Goal: Transaction & Acquisition: Purchase product/service

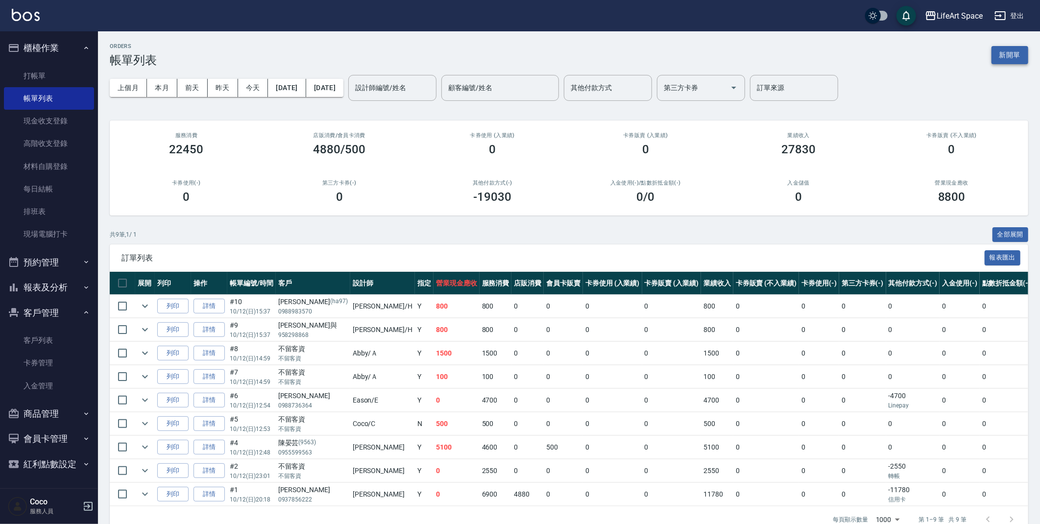
click at [1001, 53] on button "新開單" at bounding box center [1010, 55] width 37 height 18
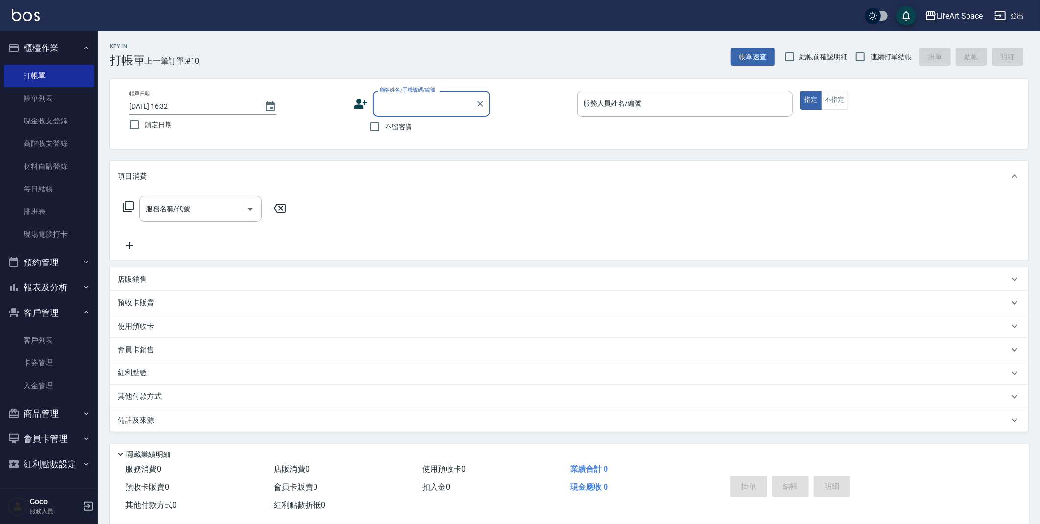
drag, startPoint x: 372, startPoint y: 126, endPoint x: 482, endPoint y: 123, distance: 109.8
click at [372, 125] on input "不留客資" at bounding box center [375, 127] width 21 height 21
checkbox input "true"
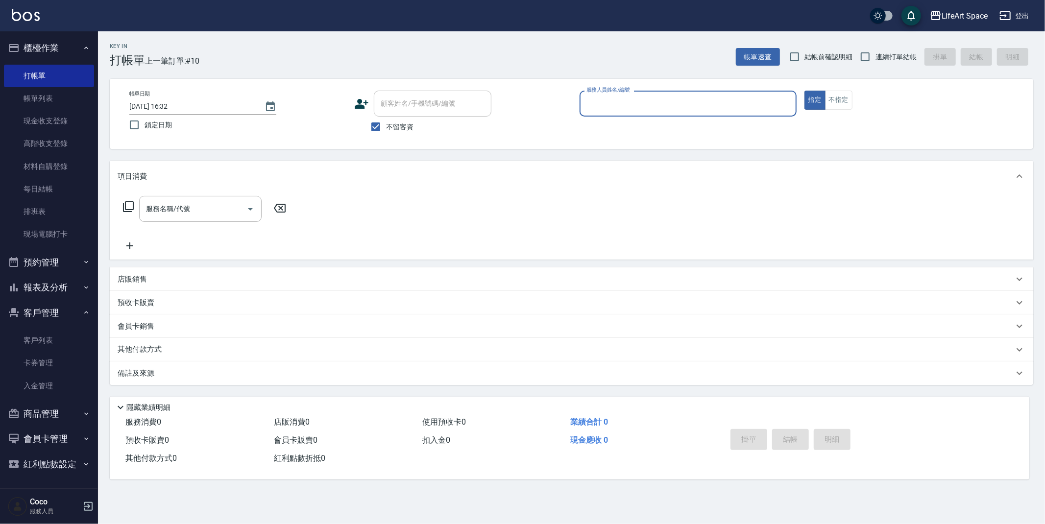
click at [680, 108] on input "服務人員姓名/編號" at bounding box center [688, 103] width 208 height 17
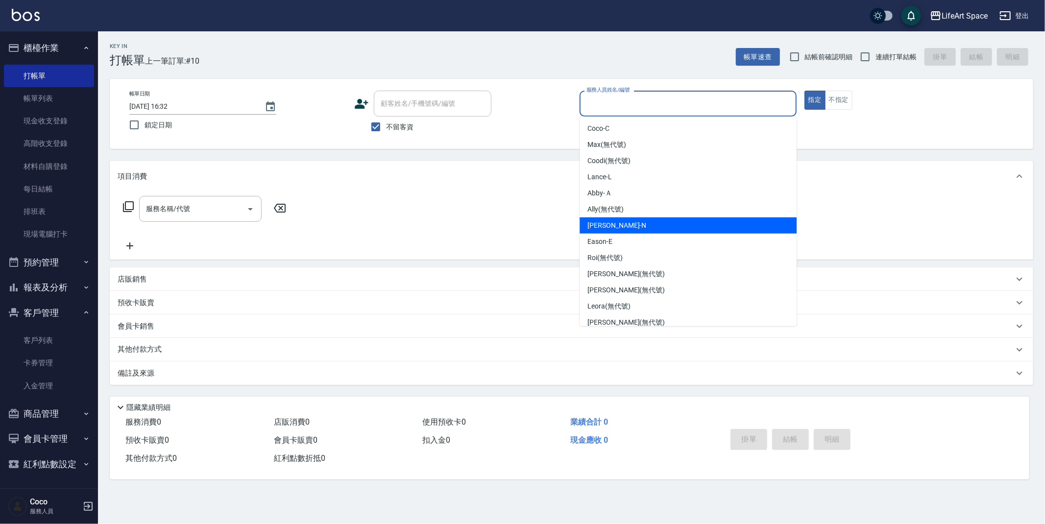
click at [628, 225] on div "Nikki -N" at bounding box center [688, 226] width 217 height 16
type input "Nikki-N"
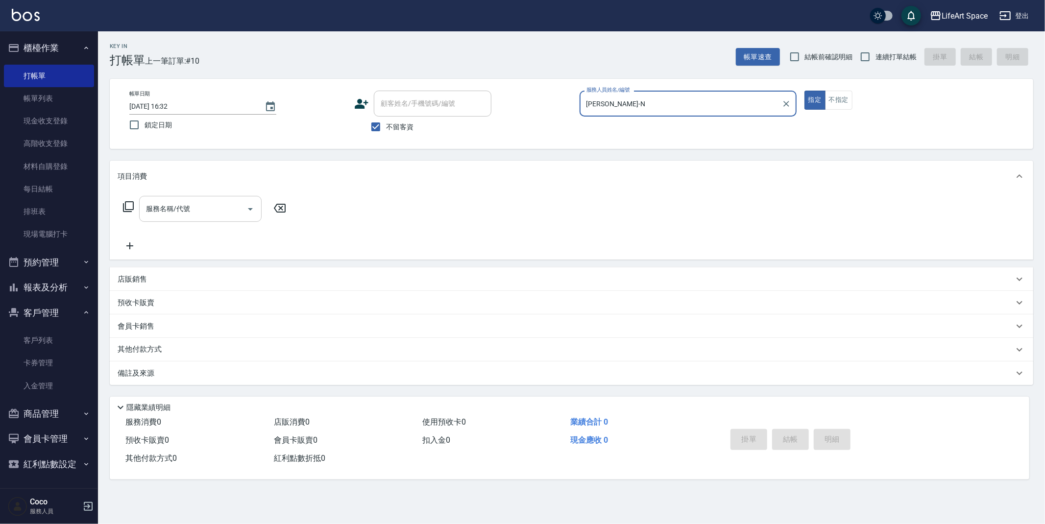
click at [193, 201] on input "服務名稱/代號" at bounding box center [193, 208] width 99 height 17
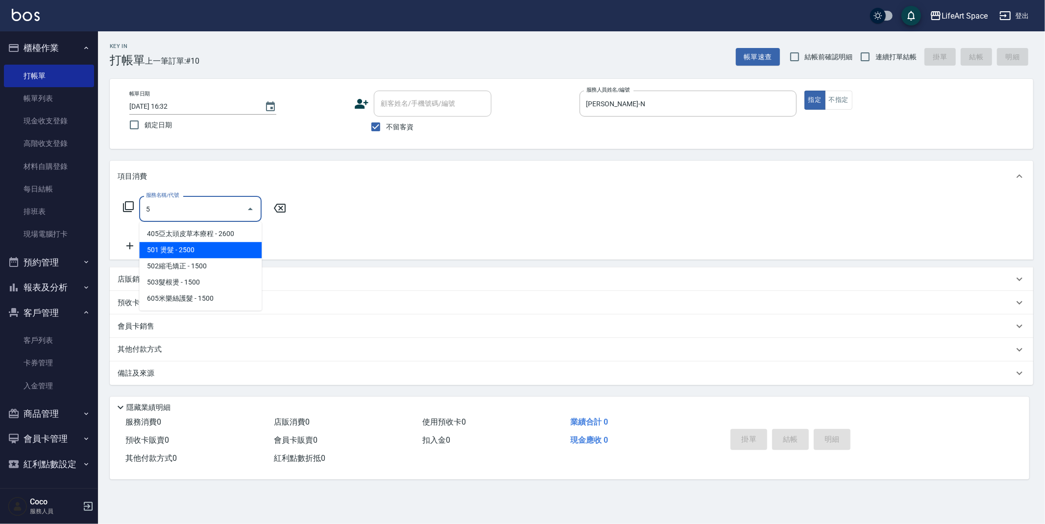
click at [189, 252] on span "501 燙髮 - 2500" at bounding box center [200, 250] width 123 height 16
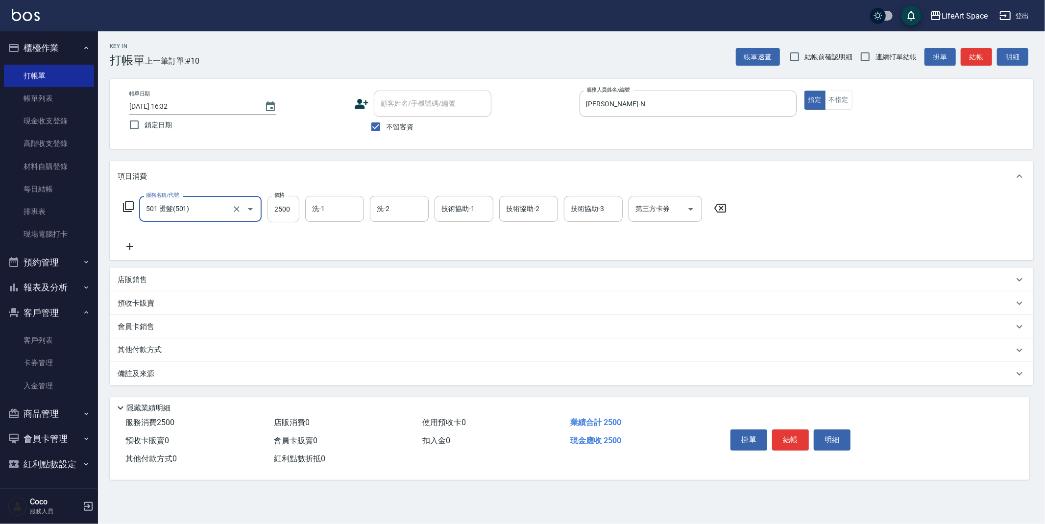
type input "501 燙髮(501)"
click at [296, 211] on input "2500" at bounding box center [284, 209] width 32 height 26
type input "2000"
click at [132, 249] on icon at bounding box center [130, 247] width 25 height 12
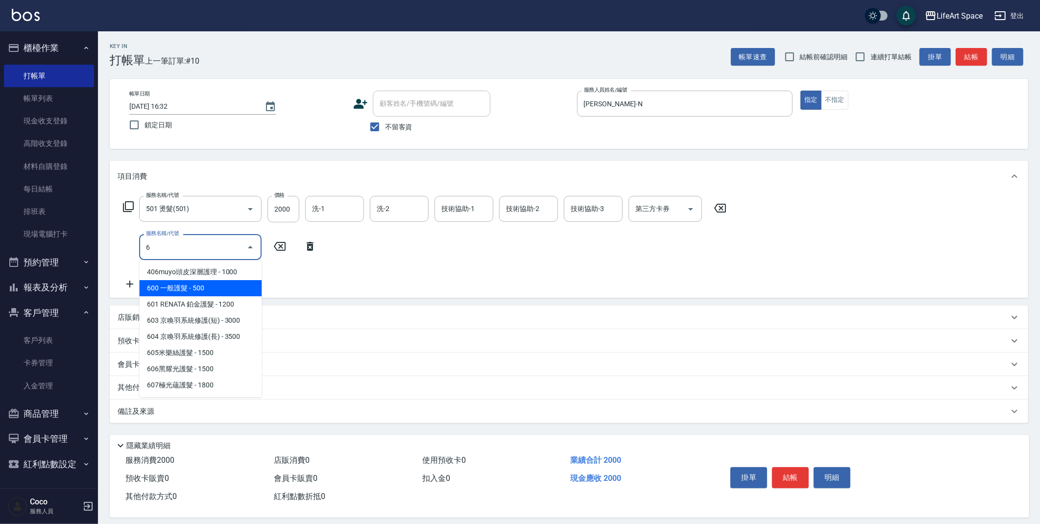
click at [197, 288] on span "600 一般護髮 - 500" at bounding box center [200, 288] width 123 height 16
type input "600 一般護髮(600)"
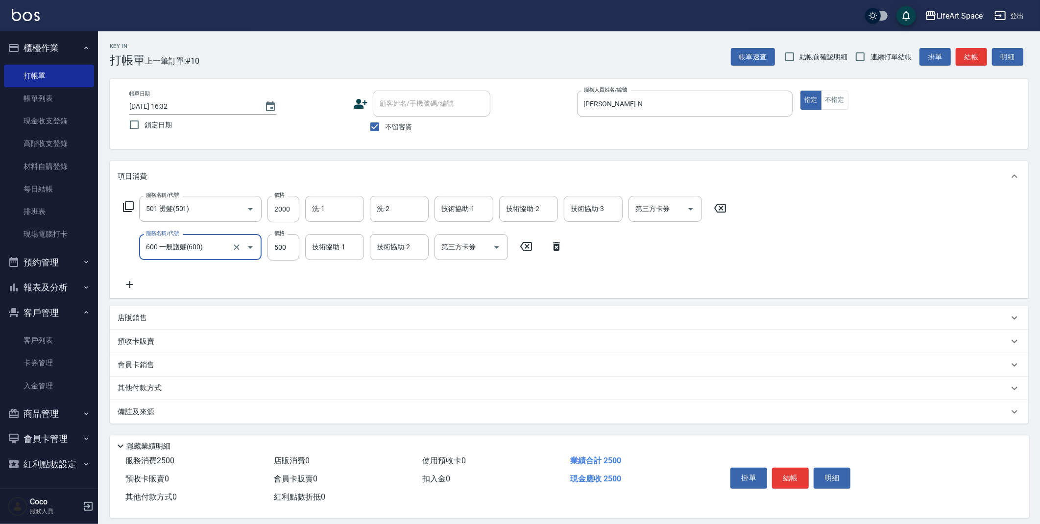
click at [204, 253] on input "600 一般護髮(600)" at bounding box center [187, 247] width 86 height 17
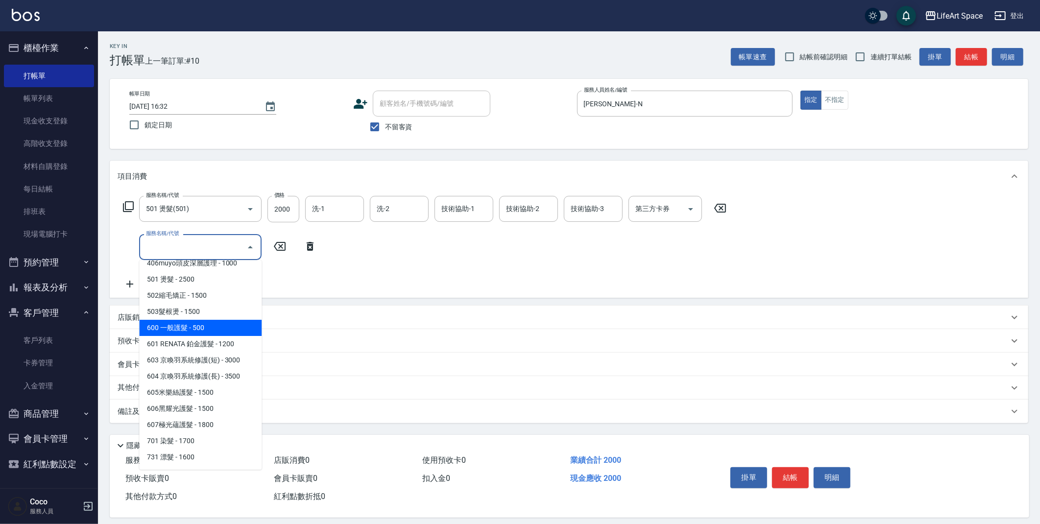
scroll to position [153, 0]
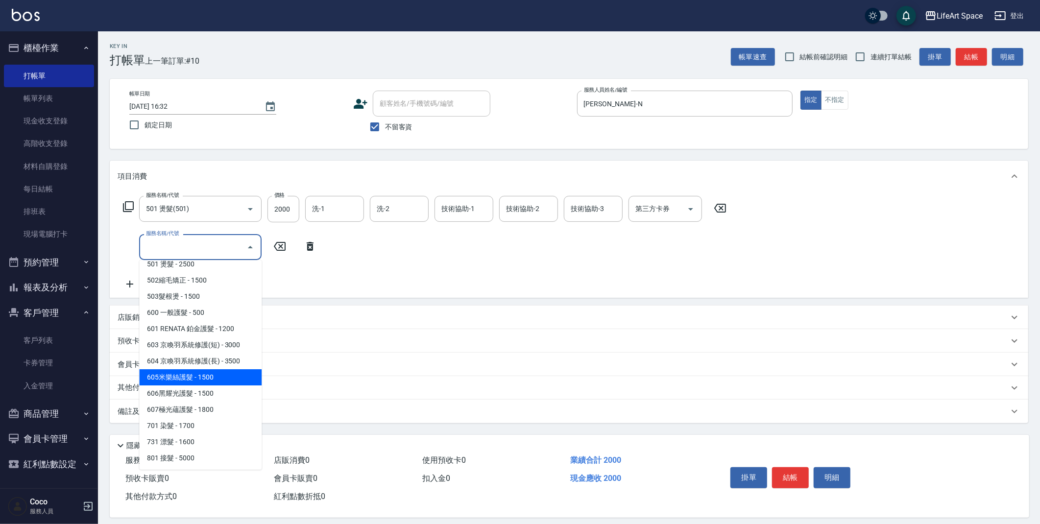
click at [224, 374] on span "605米樂絲護髮 - 1500" at bounding box center [200, 377] width 123 height 16
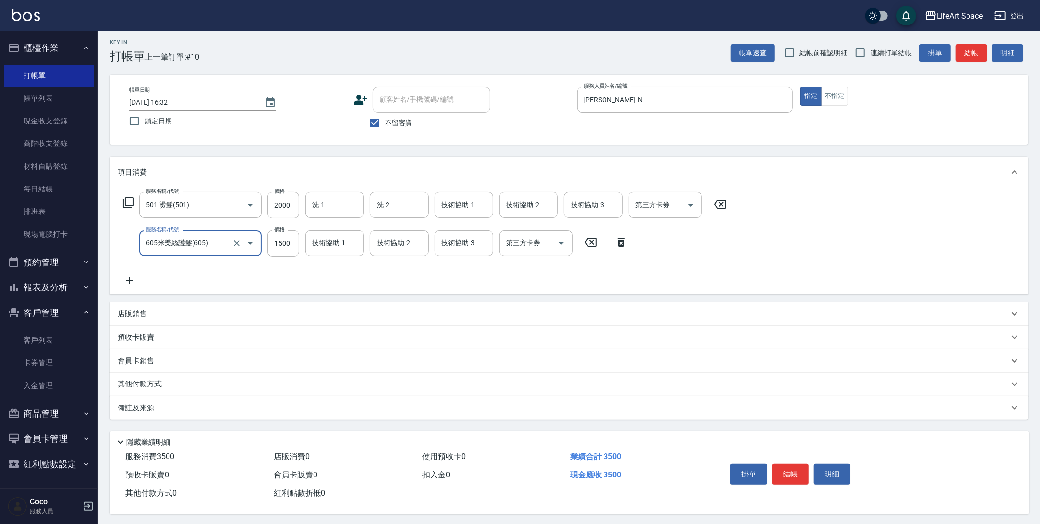
scroll to position [9, 0]
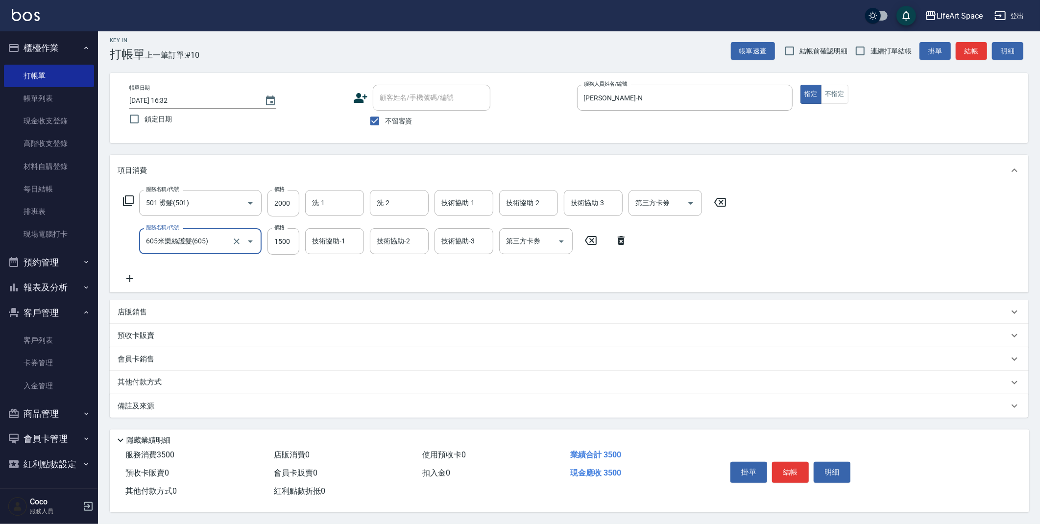
type input "605米樂絲護髮(605)"
click at [143, 384] on p "其他付款方式" at bounding box center [142, 382] width 49 height 11
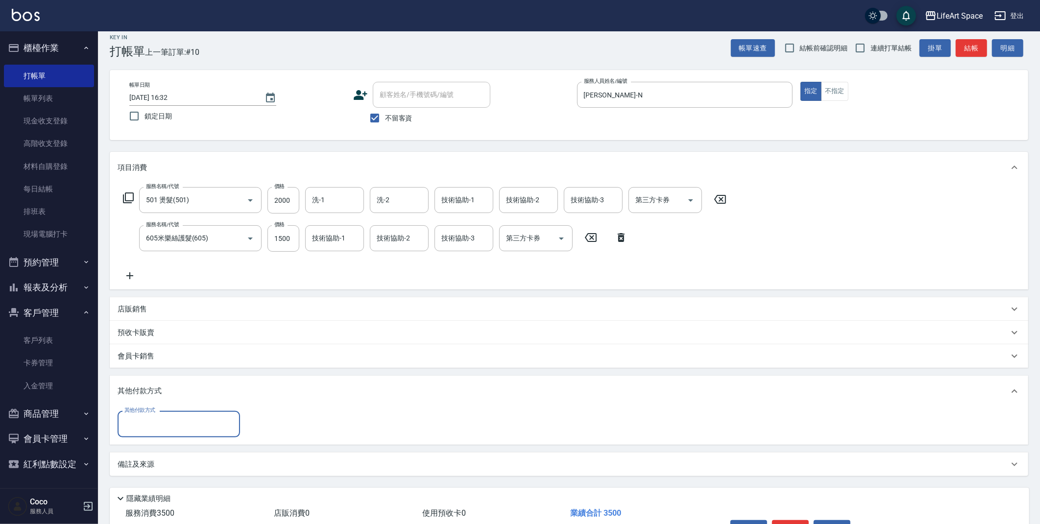
scroll to position [0, 0]
click at [160, 417] on input "其他付款方式" at bounding box center [179, 424] width 114 height 17
click at [168, 461] on span "Linepay" at bounding box center [179, 465] width 123 height 16
type input "Linepay"
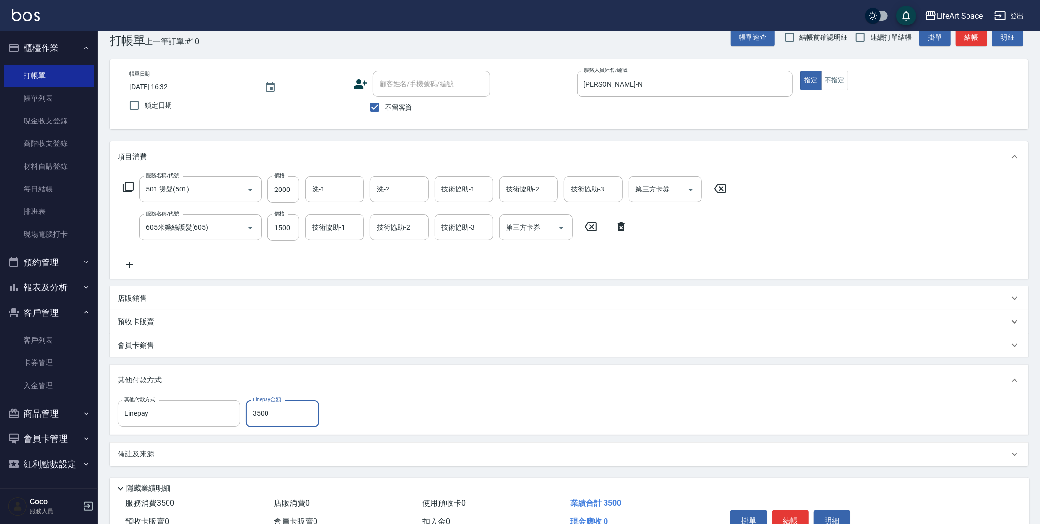
scroll to position [36, 0]
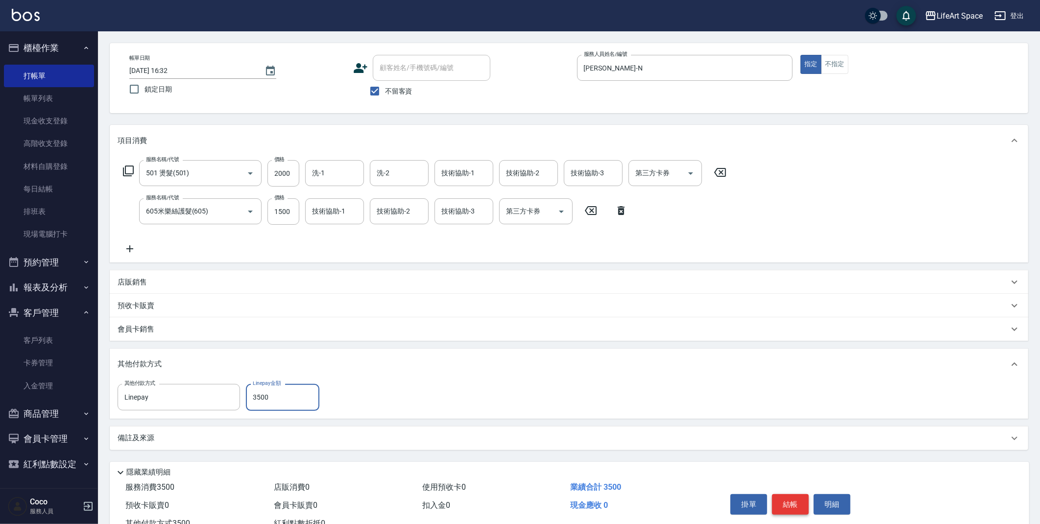
type input "3500"
click at [792, 504] on button "結帳" at bounding box center [790, 504] width 37 height 21
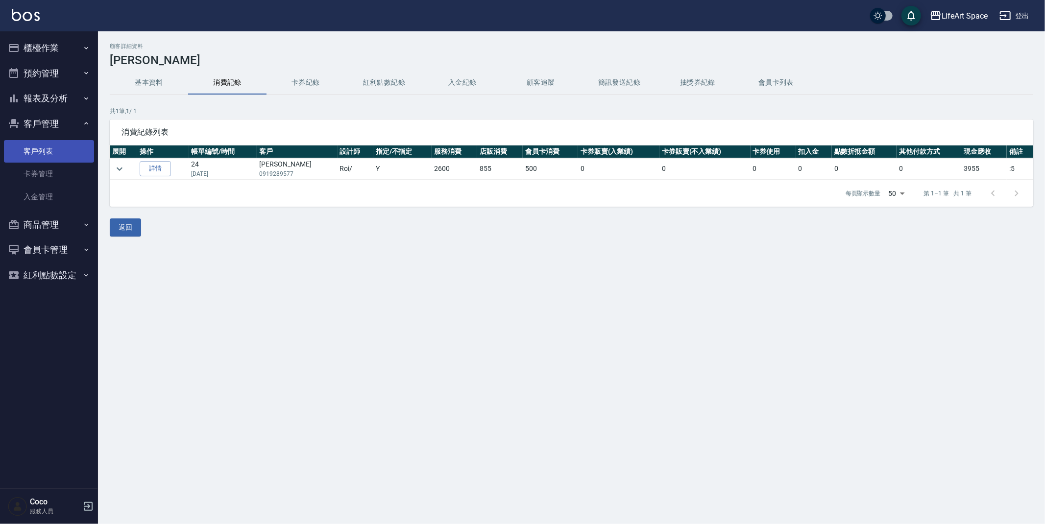
click at [56, 153] on link "客戶列表" at bounding box center [49, 151] width 90 height 23
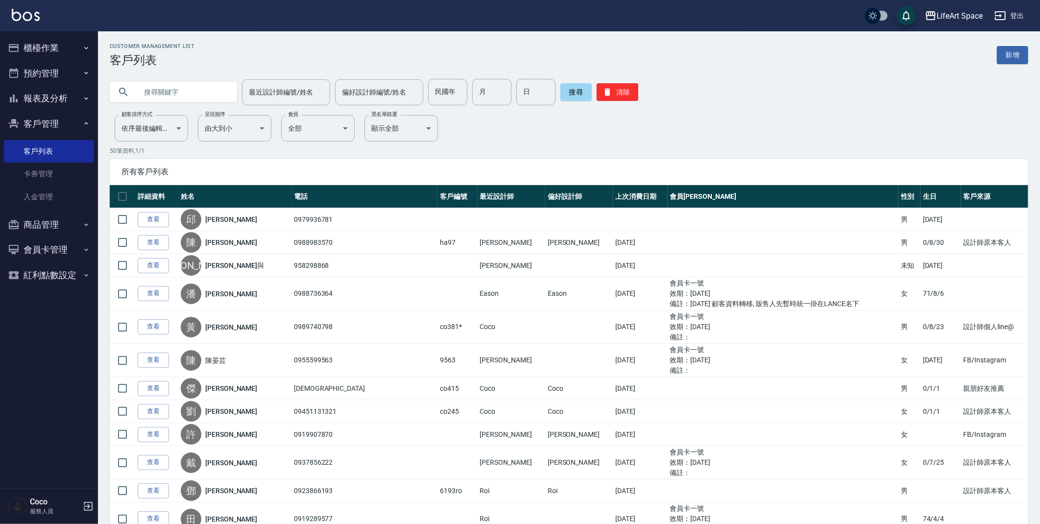
click at [184, 90] on input "text" at bounding box center [183, 92] width 92 height 26
type input "j"
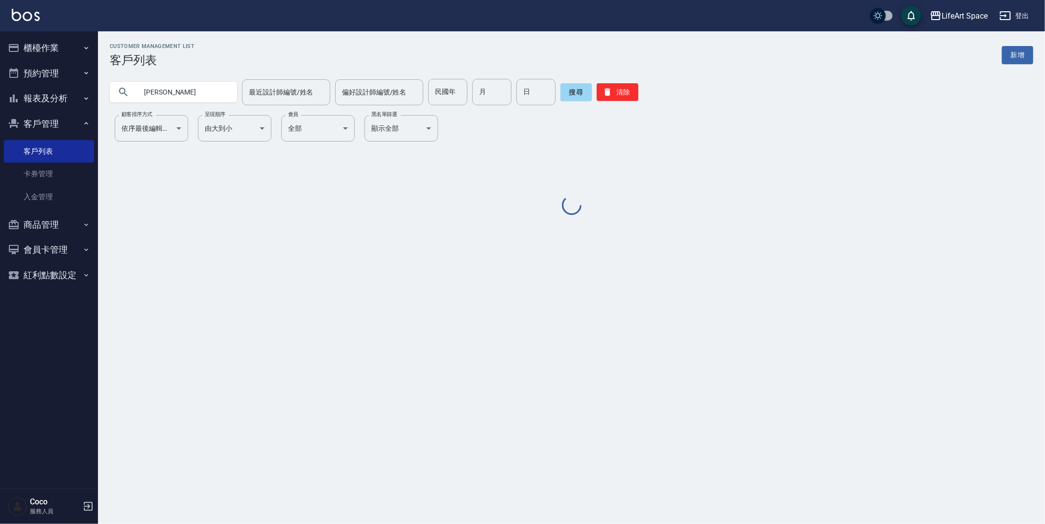
type input "[PERSON_NAME]"
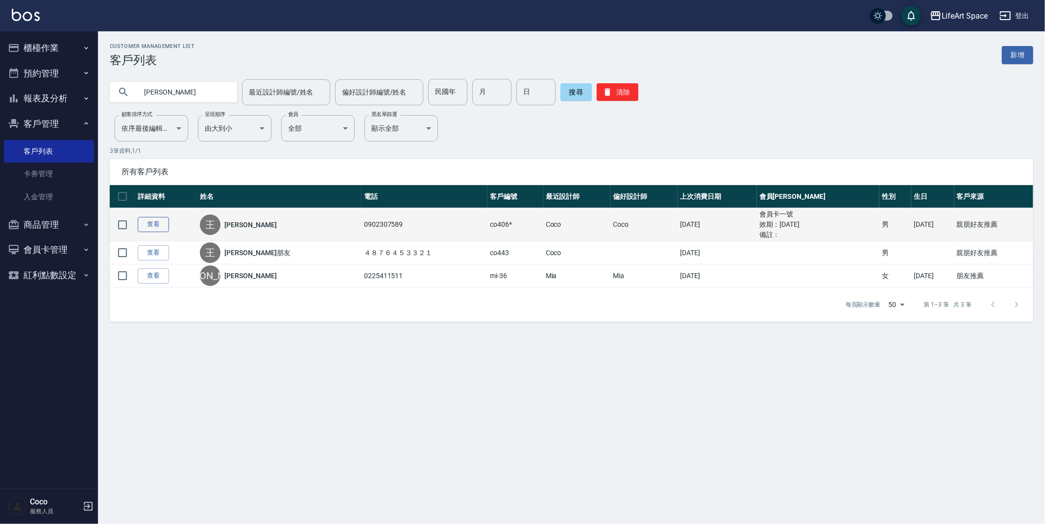
click at [163, 222] on link "查看" at bounding box center [153, 224] width 31 height 15
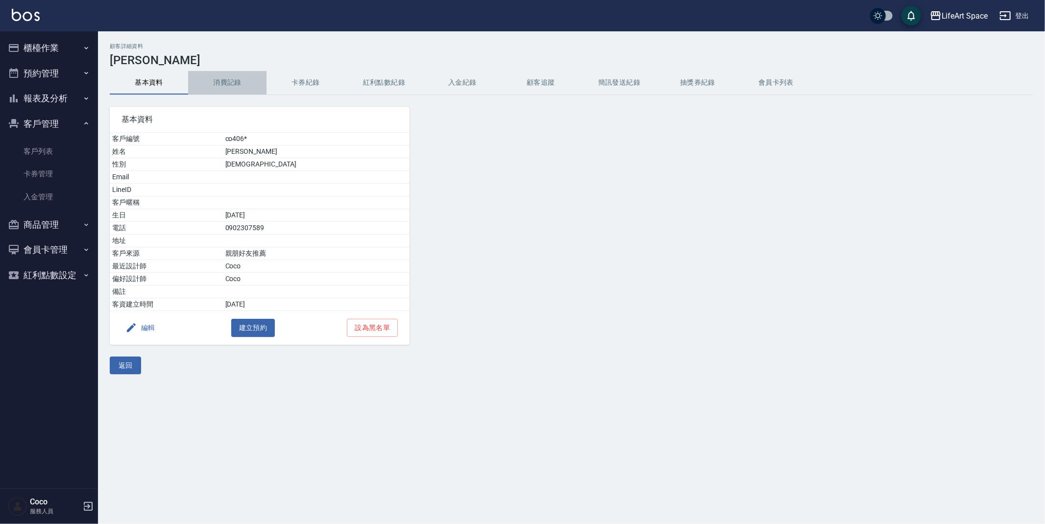
click at [229, 83] on button "消費記錄" at bounding box center [227, 83] width 78 height 24
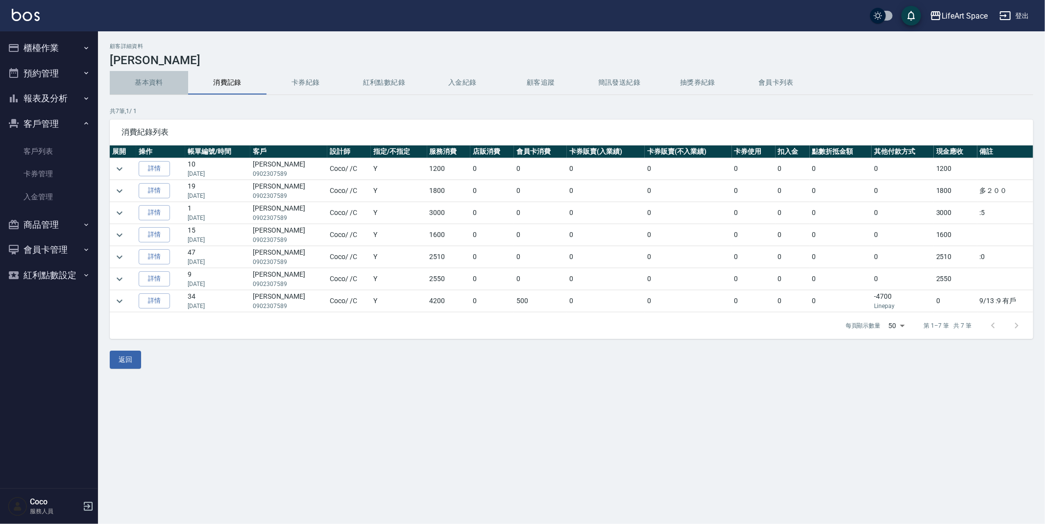
click at [159, 84] on button "基本資料" at bounding box center [149, 83] width 78 height 24
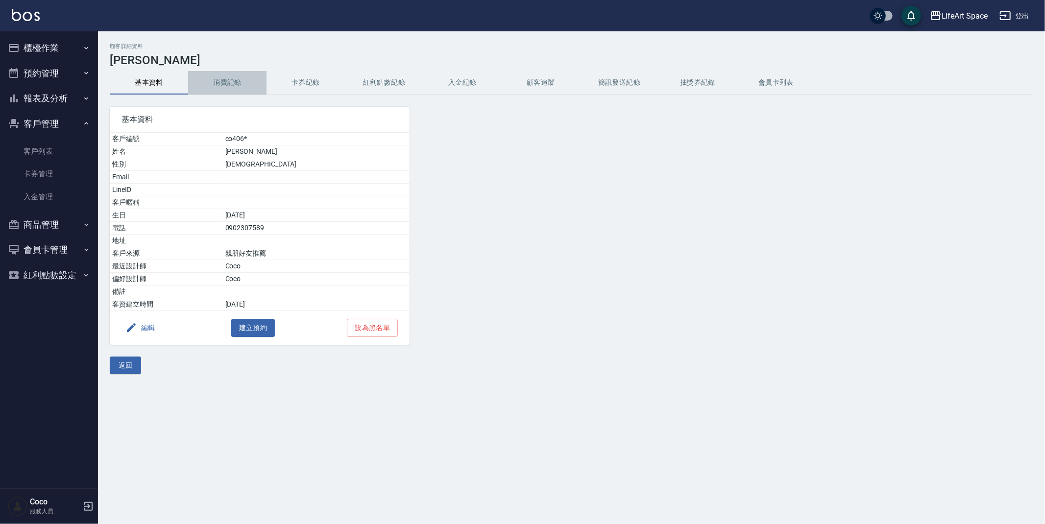
click at [246, 77] on button "消費記錄" at bounding box center [227, 83] width 78 height 24
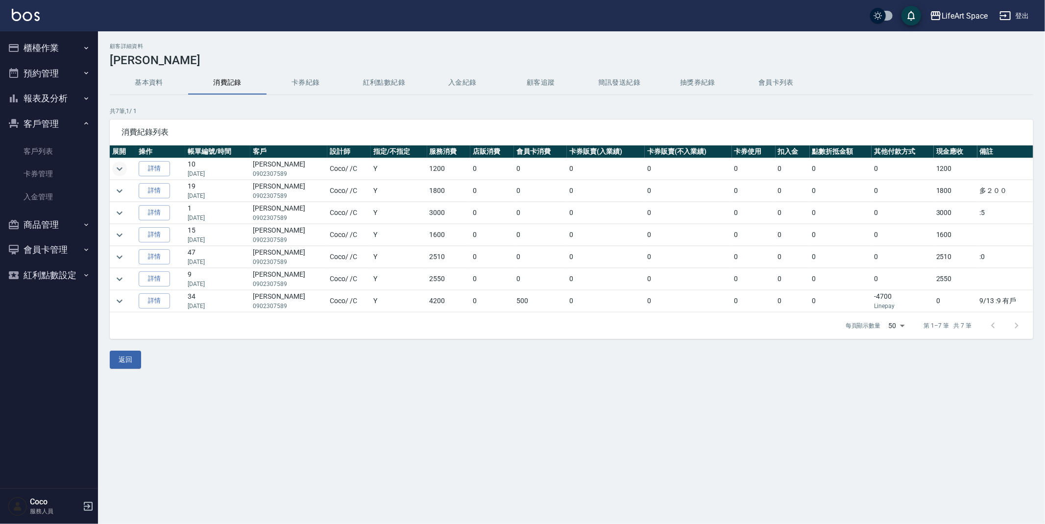
click at [125, 165] on button "expand row" at bounding box center [119, 169] width 15 height 15
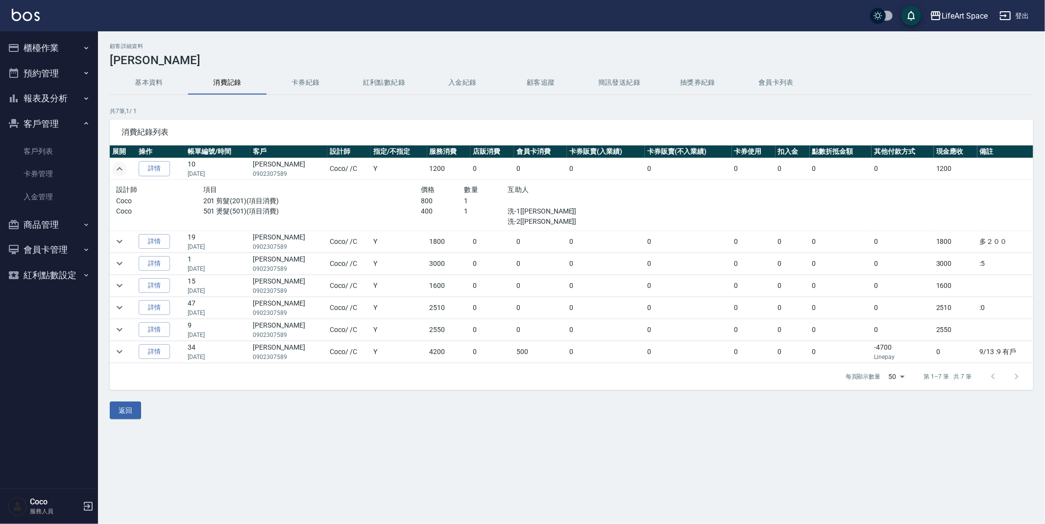
click at [125, 165] on button "expand row" at bounding box center [119, 169] width 15 height 15
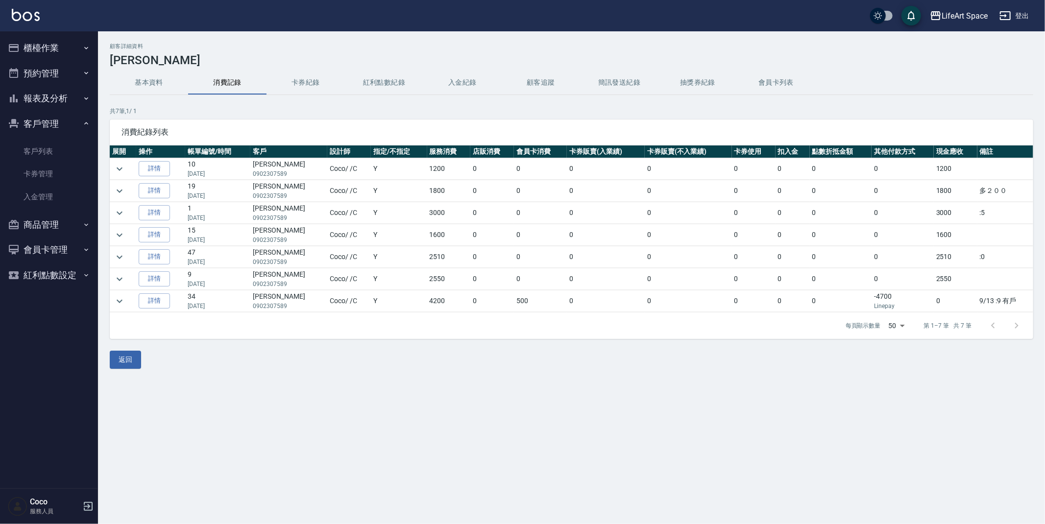
click at [58, 40] on button "櫃檯作業" at bounding box center [49, 47] width 90 height 25
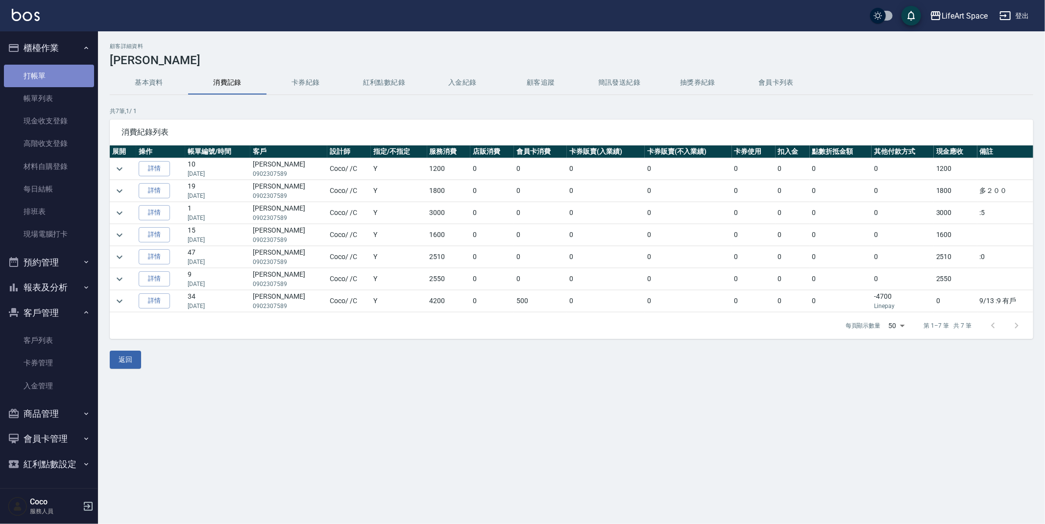
click at [76, 82] on link "打帳單" at bounding box center [49, 76] width 90 height 23
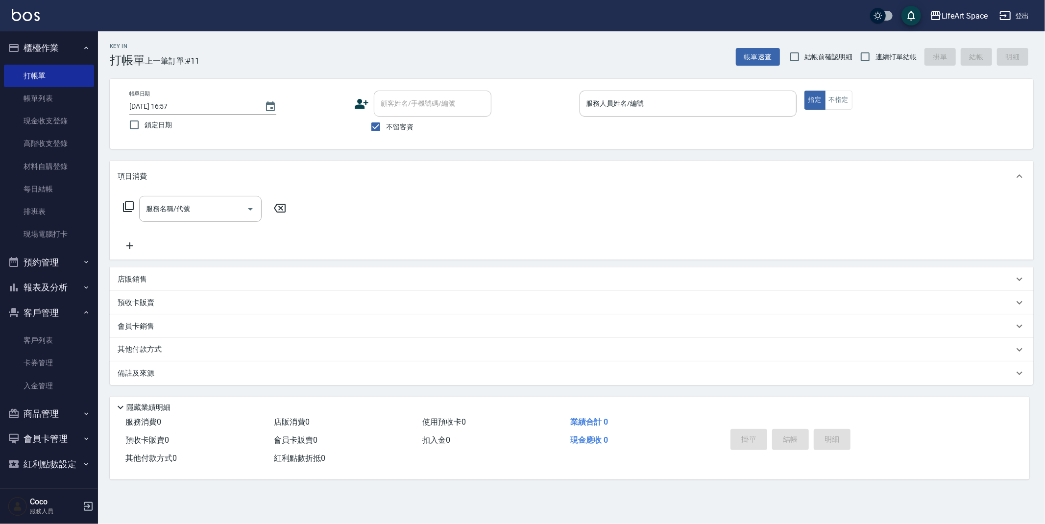
click at [395, 127] on span "不留客資" at bounding box center [399, 127] width 27 height 10
click at [386, 127] on input "不留客資" at bounding box center [376, 127] width 21 height 21
checkbox input "false"
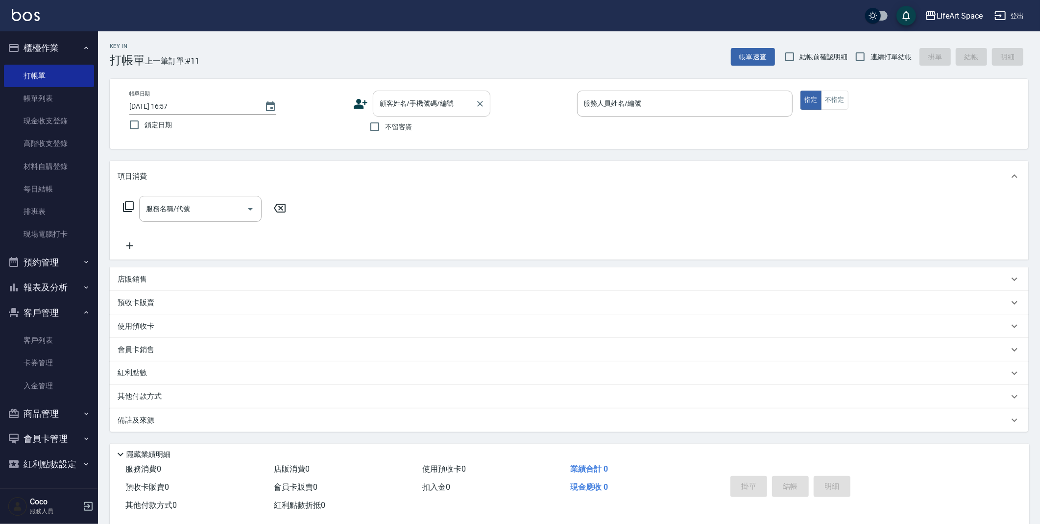
click at [408, 104] on div "顧客姓名/手機號碼/編號 顧客姓名/手機號碼/編號" at bounding box center [432, 104] width 118 height 26
click at [402, 104] on input "[PERSON_NAME]" at bounding box center [424, 103] width 94 height 17
type input "[PERSON_NAME]/09"
click at [632, 98] on div "服務人員姓名/編號 服務人員姓名/編號" at bounding box center [685, 104] width 216 height 26
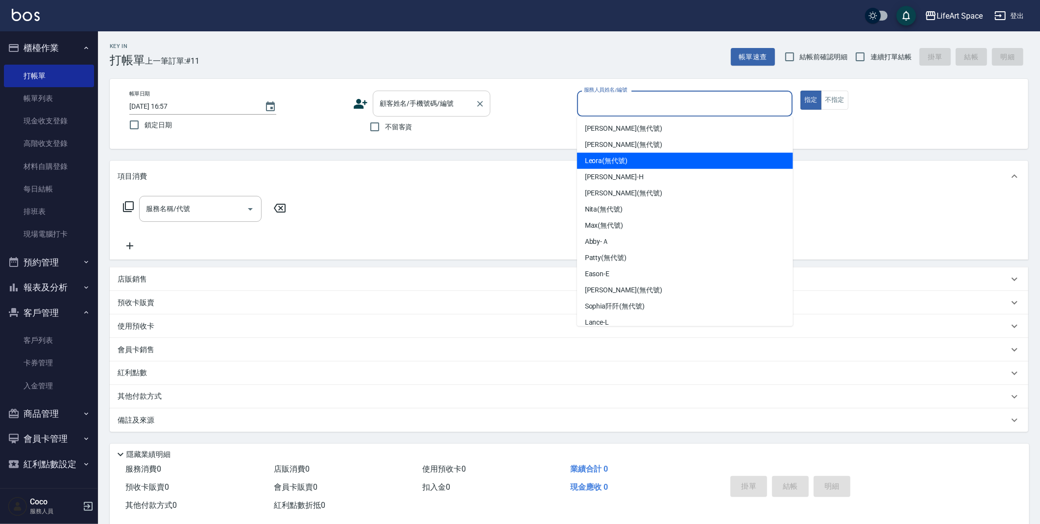
click at [467, 109] on input "顧客姓名/手機號碼/編號" at bounding box center [424, 103] width 94 height 17
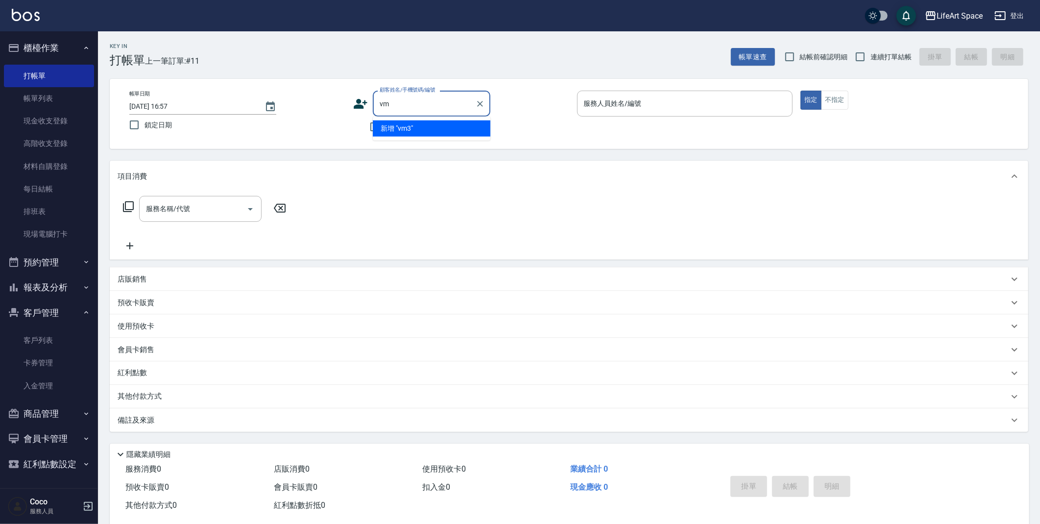
type input "v"
click at [447, 125] on li "新增 "[PERSON_NAME]/0953282251"" at bounding box center [432, 134] width 118 height 26
type input "[PERSON_NAME]/0953282251"
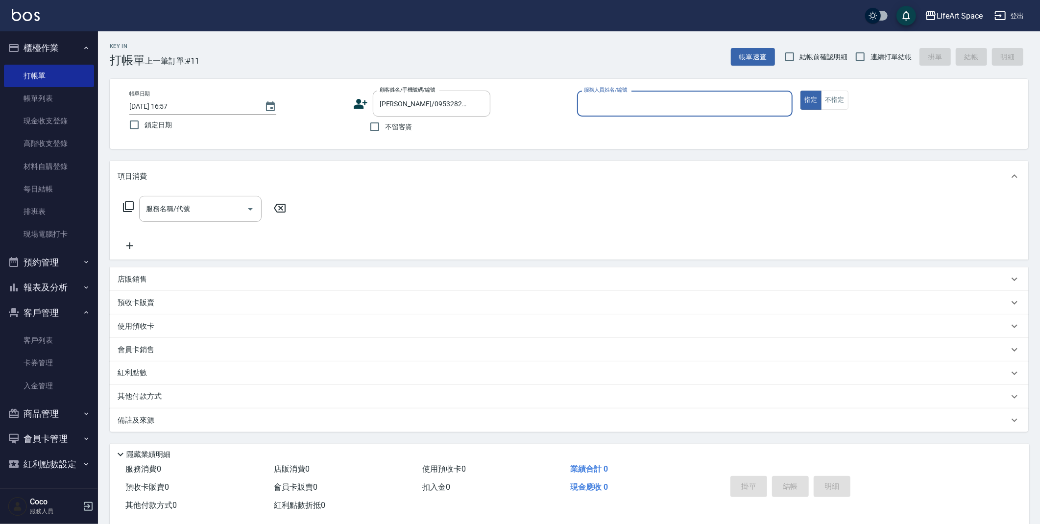
click at [589, 99] on input "服務人員姓名/編號" at bounding box center [685, 103] width 207 height 17
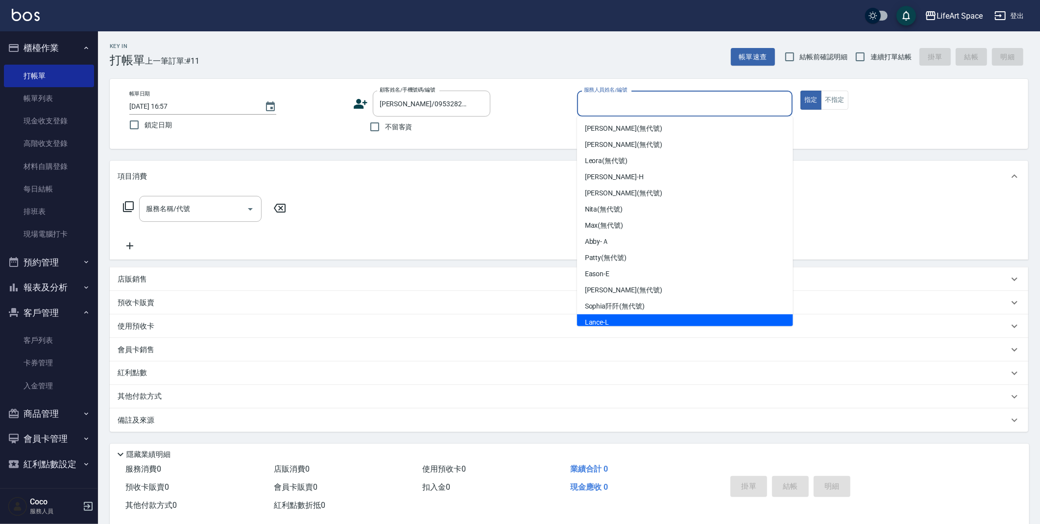
click at [641, 316] on div "Lance -L" at bounding box center [685, 323] width 216 height 16
type input "Lance-L"
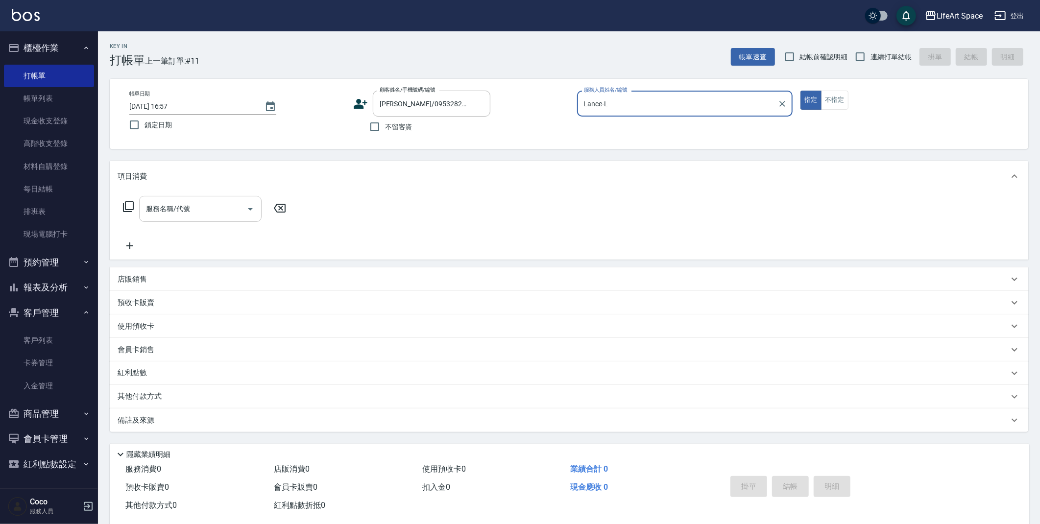
click at [233, 218] on div "服務名稱/代號" at bounding box center [200, 209] width 123 height 26
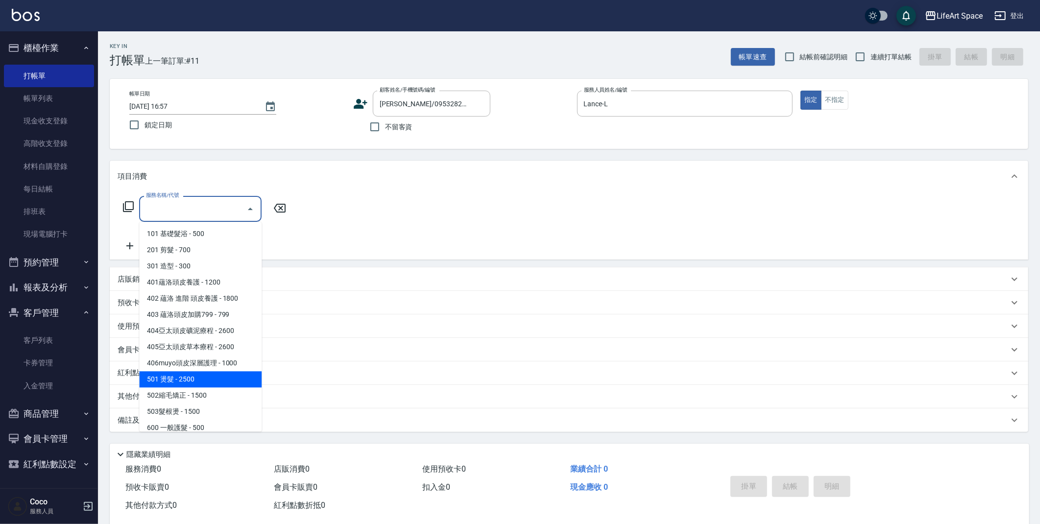
click at [206, 380] on span "501 燙髮 - 2500" at bounding box center [200, 379] width 123 height 16
type input "501 燙髮(501)"
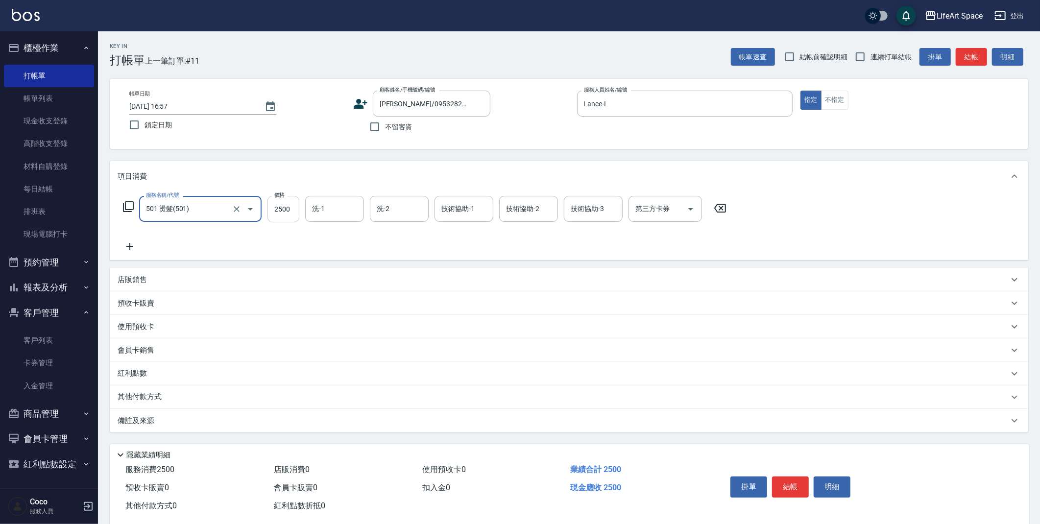
click at [284, 204] on input "2500" at bounding box center [284, 209] width 32 height 26
click at [292, 207] on input "2500" at bounding box center [284, 209] width 32 height 26
type input "5040"
click at [198, 280] on div "店販銷售" at bounding box center [563, 280] width 891 height 10
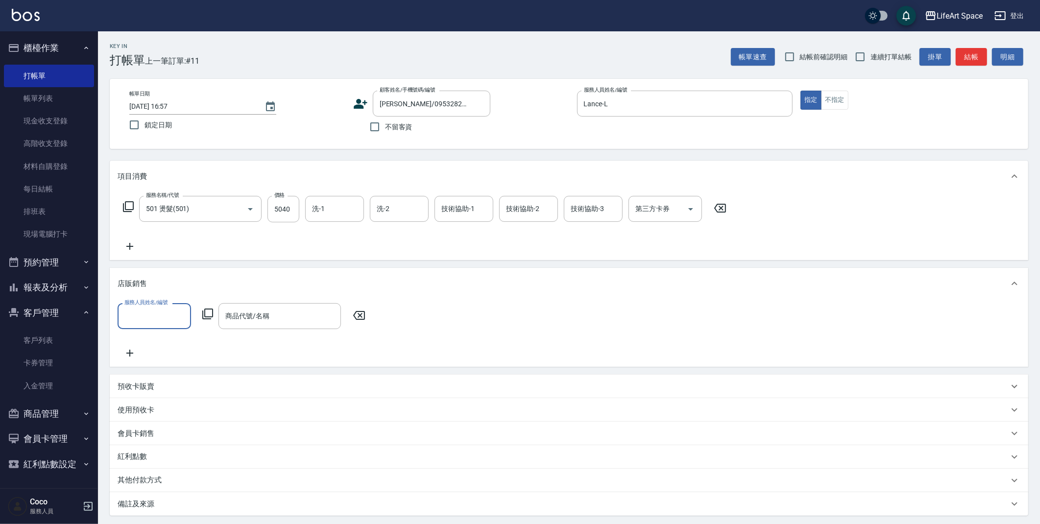
click at [170, 306] on div "服務人員姓名/編號" at bounding box center [155, 316] width 74 height 26
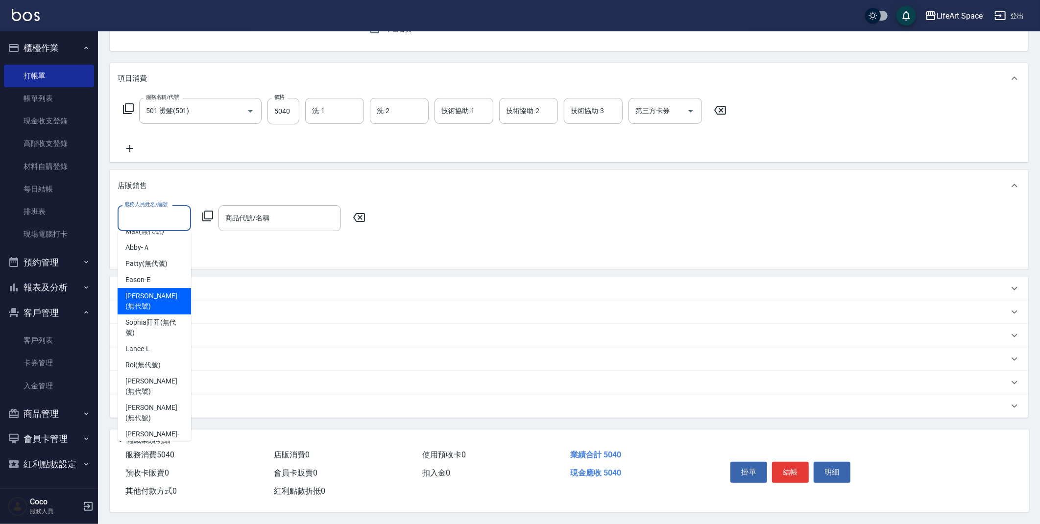
scroll to position [134, 0]
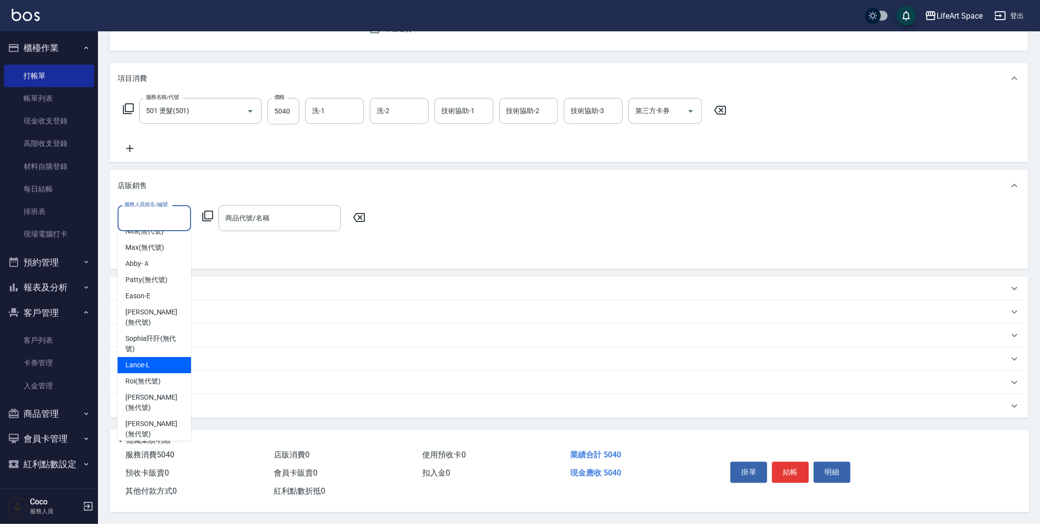
click at [165, 357] on div "Lance -L" at bounding box center [155, 365] width 74 height 16
type input "Lance-L"
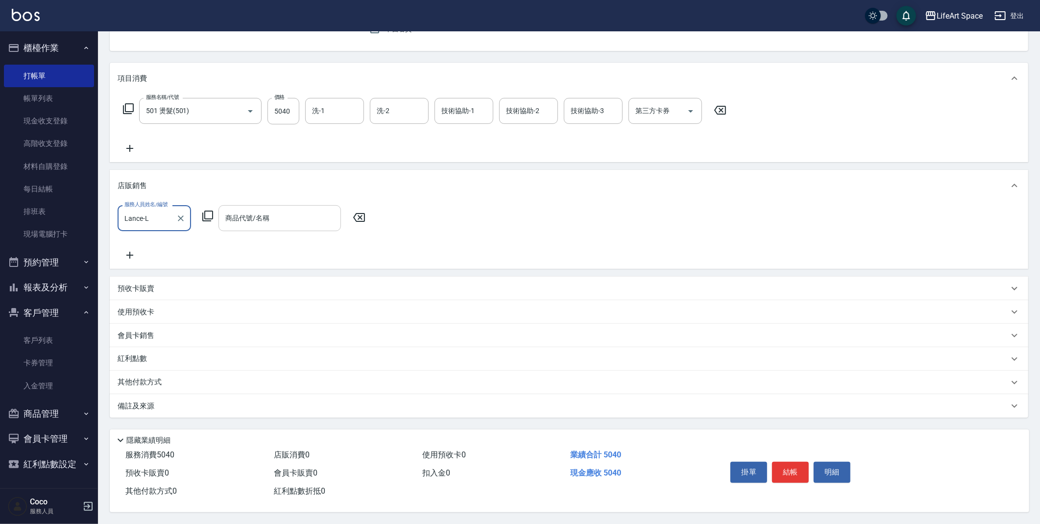
click at [286, 220] on input "商品代號/名稱" at bounding box center [280, 218] width 114 height 17
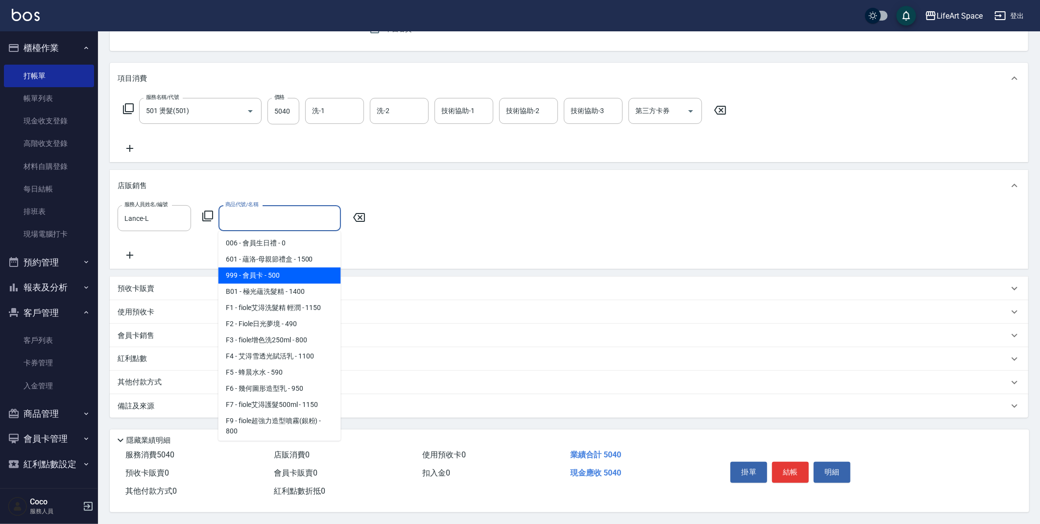
click at [312, 270] on span "999 - 會員卡 - 500" at bounding box center [280, 276] width 123 height 16
type input "會員[PERSON_NAME]"
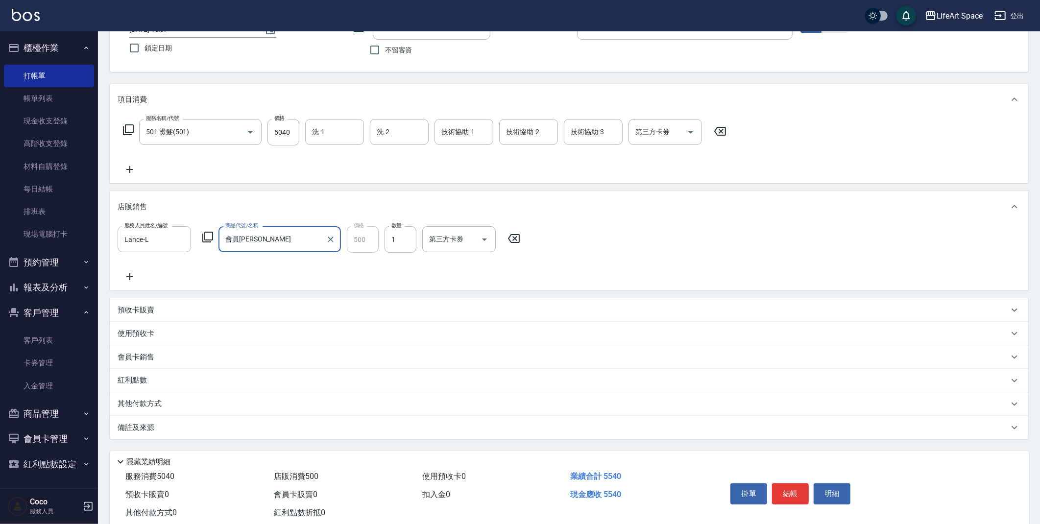
scroll to position [101, 0]
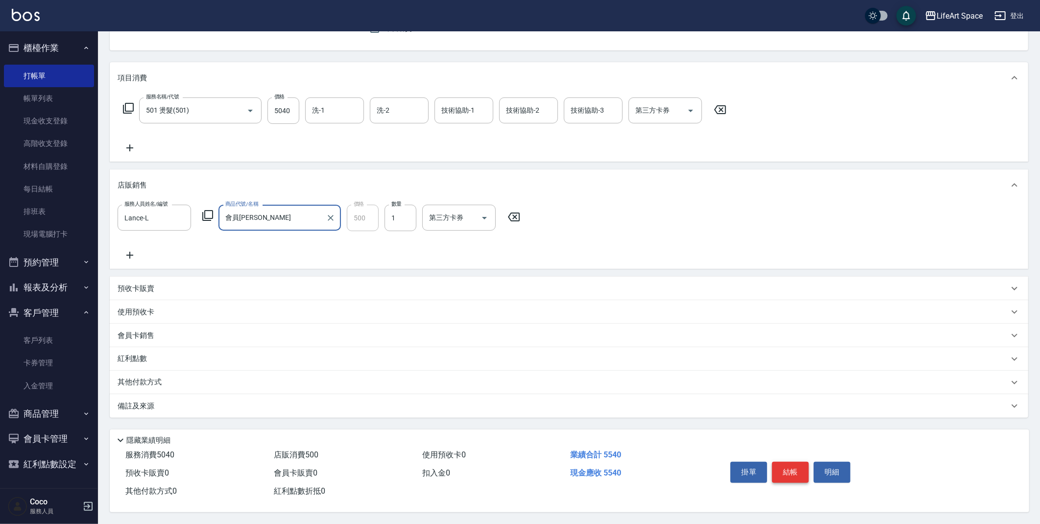
click at [799, 470] on button "結帳" at bounding box center [790, 472] width 37 height 21
